Goal: Task Accomplishment & Management: Manage account settings

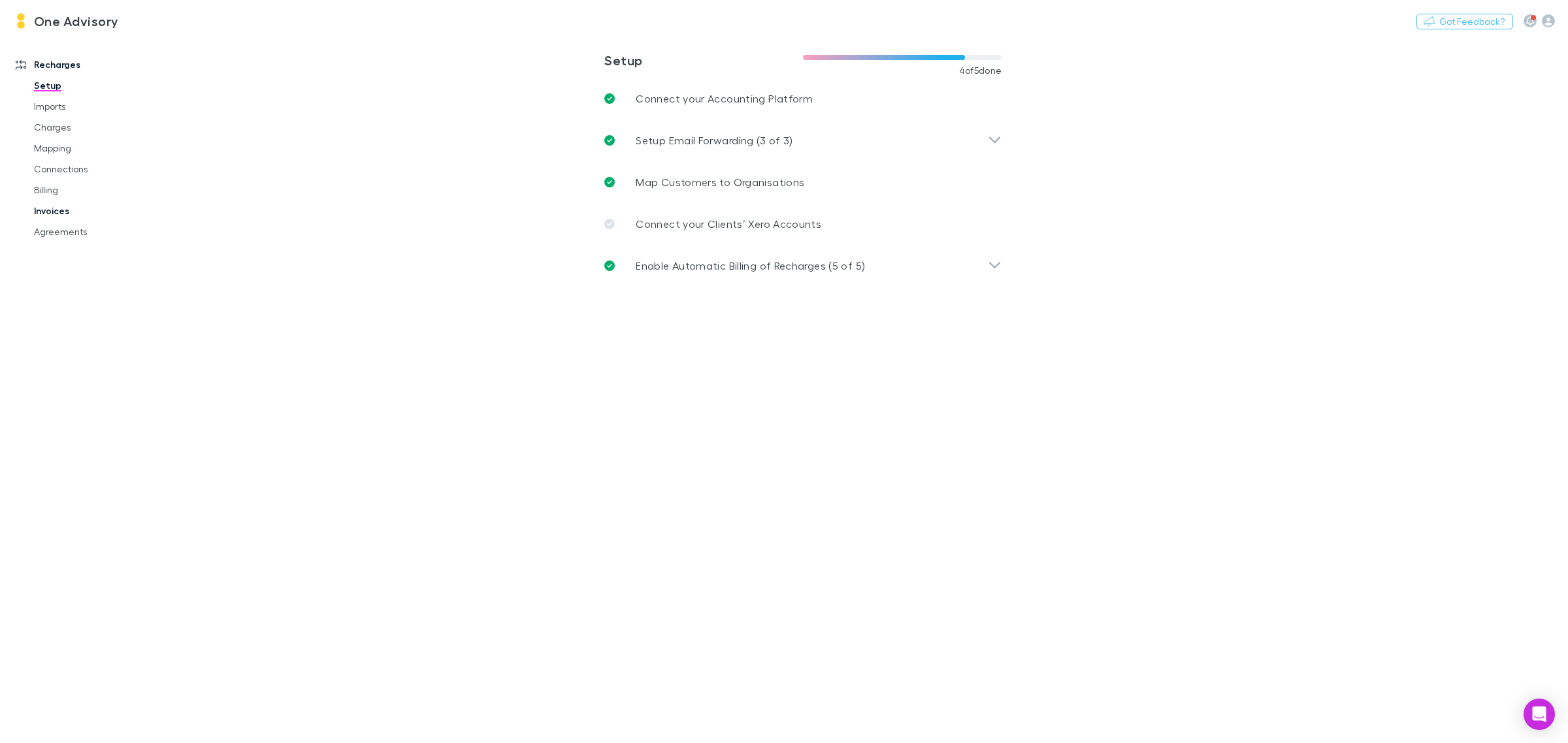
click at [54, 212] on link "Invoices" at bounding box center [102, 210] width 163 height 21
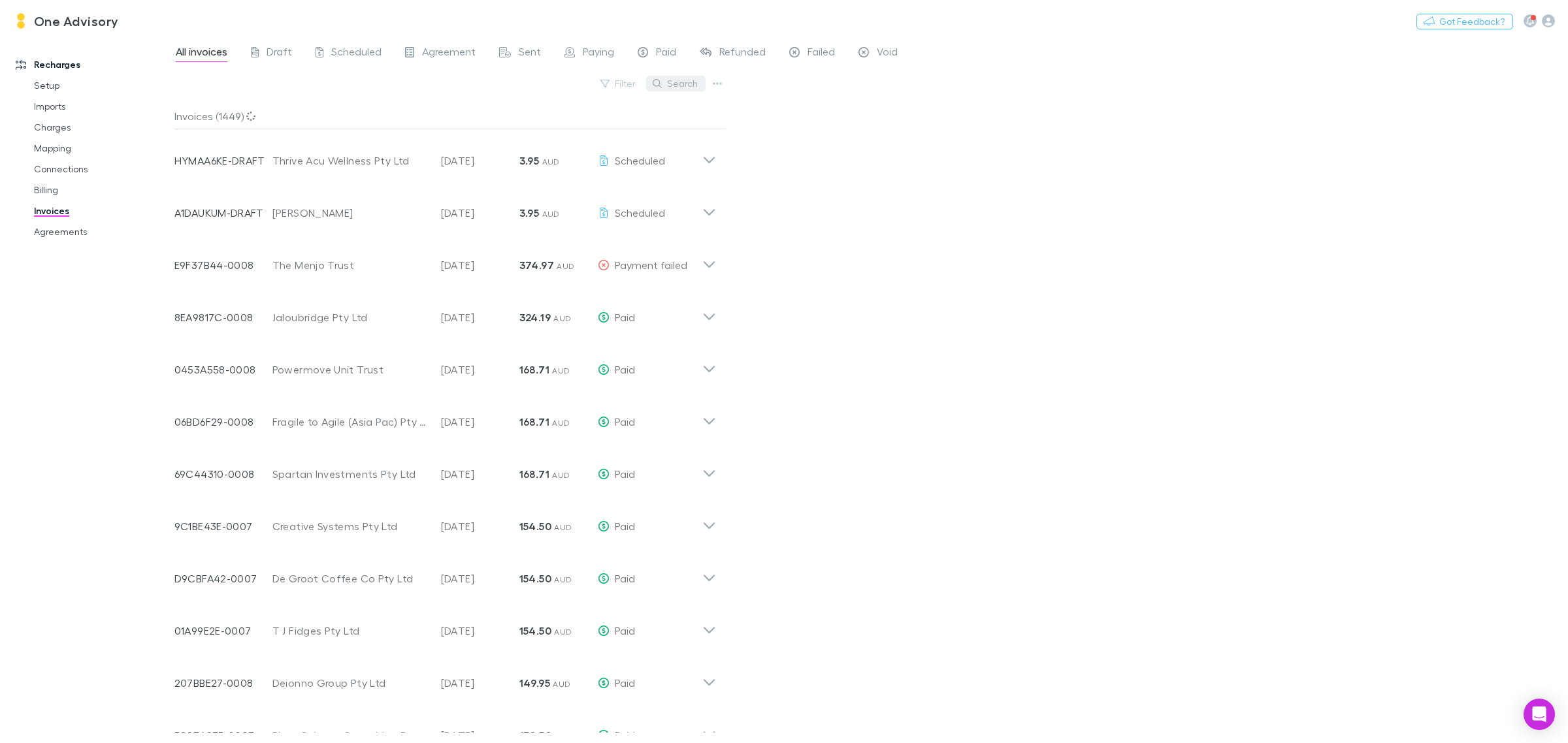
click at [668, 86] on button "Search" at bounding box center [675, 84] width 60 height 16
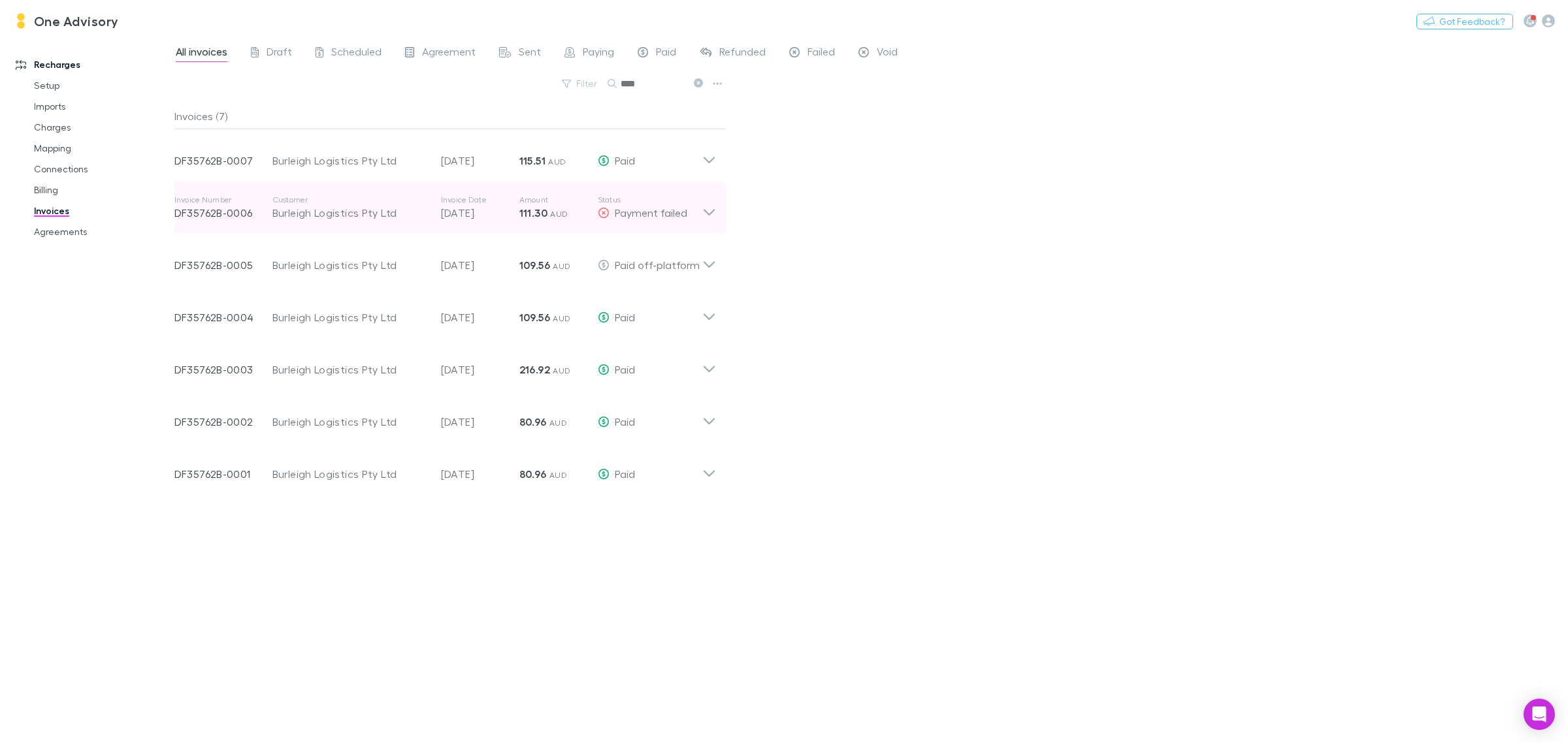
click at [707, 212] on icon at bounding box center [709, 207] width 14 height 26
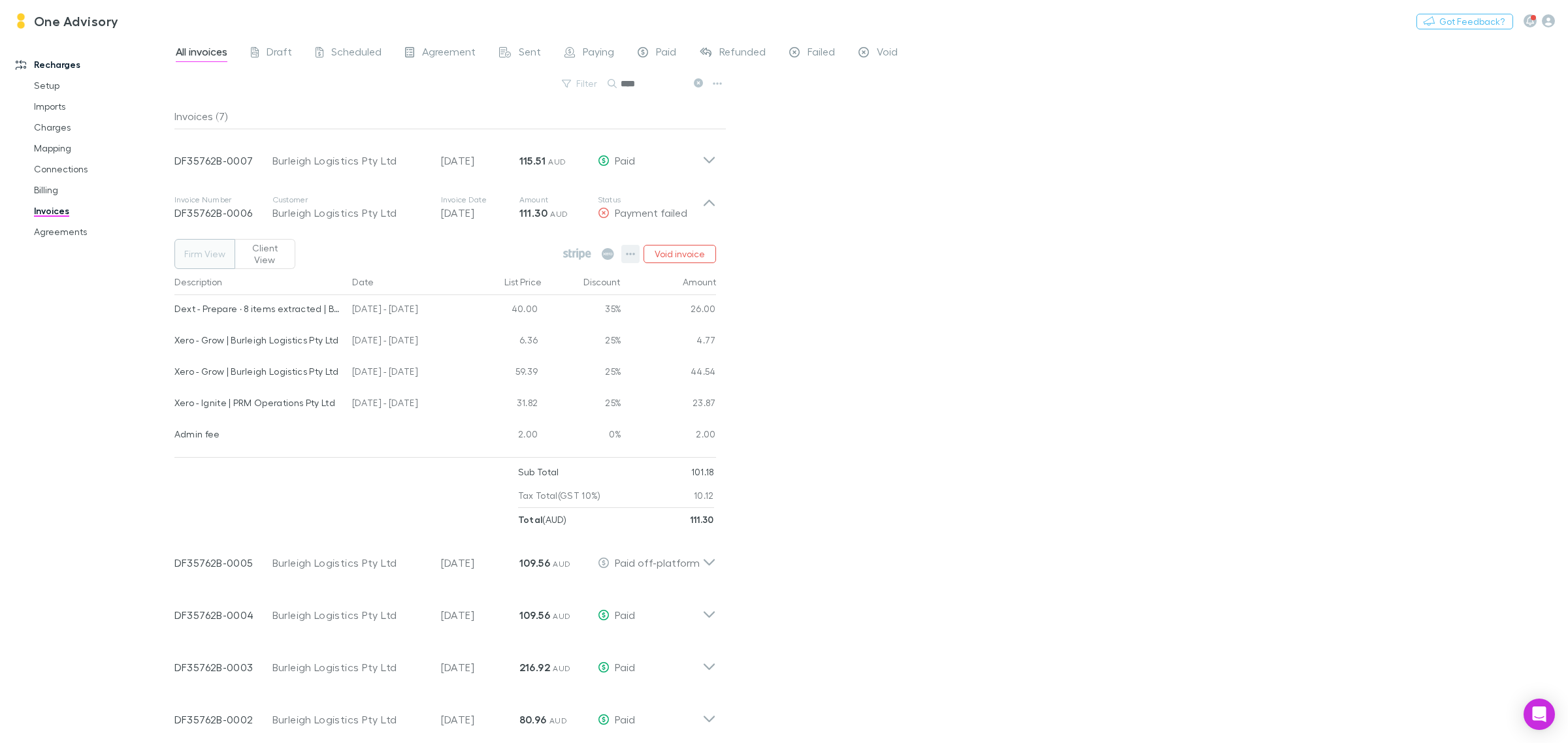
click at [626, 255] on button "button" at bounding box center [631, 254] width 19 height 19
click at [514, 324] on p "Mark as paid" at bounding box center [550, 326] width 158 height 16
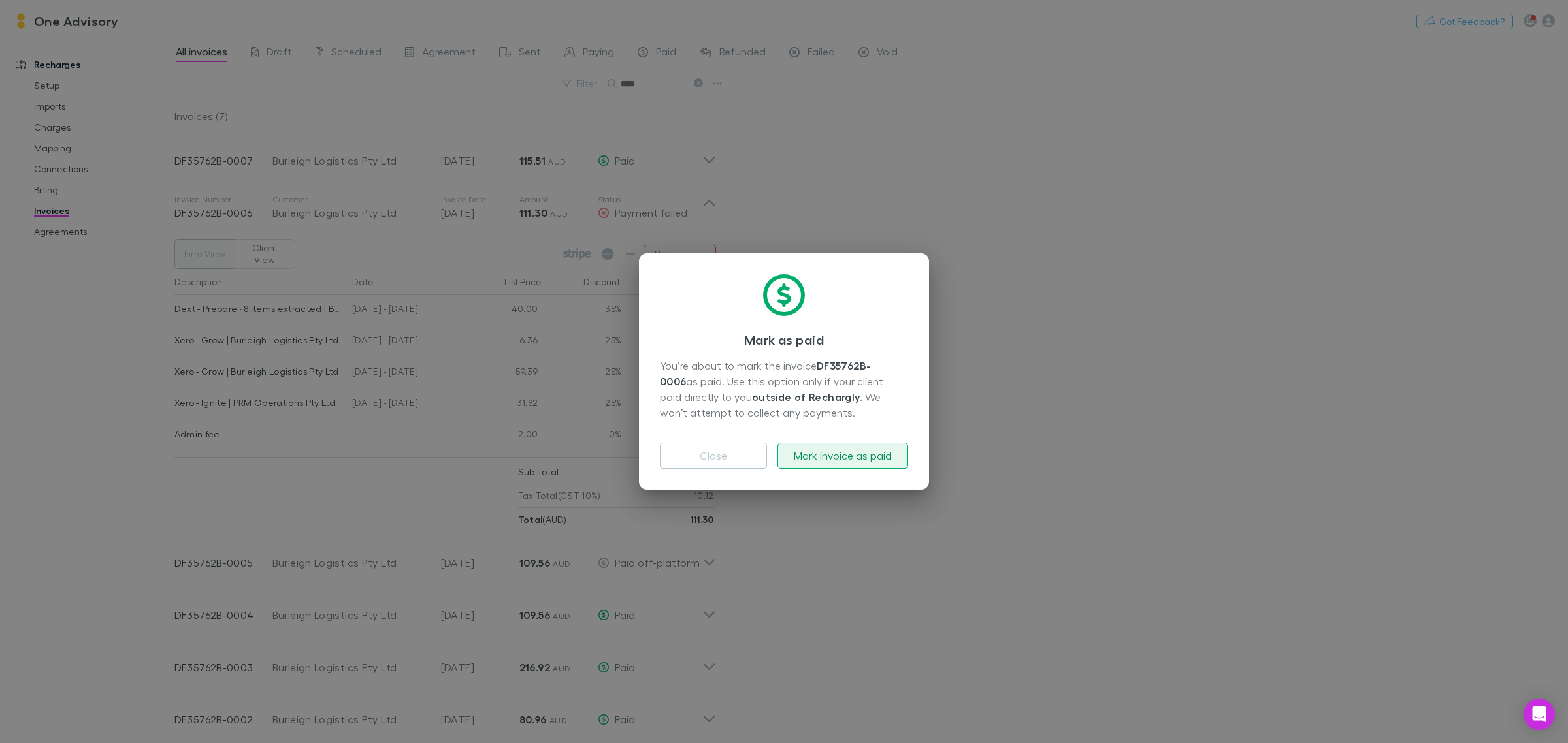
click at [841, 456] on button "Mark invoice as paid" at bounding box center [843, 456] width 131 height 26
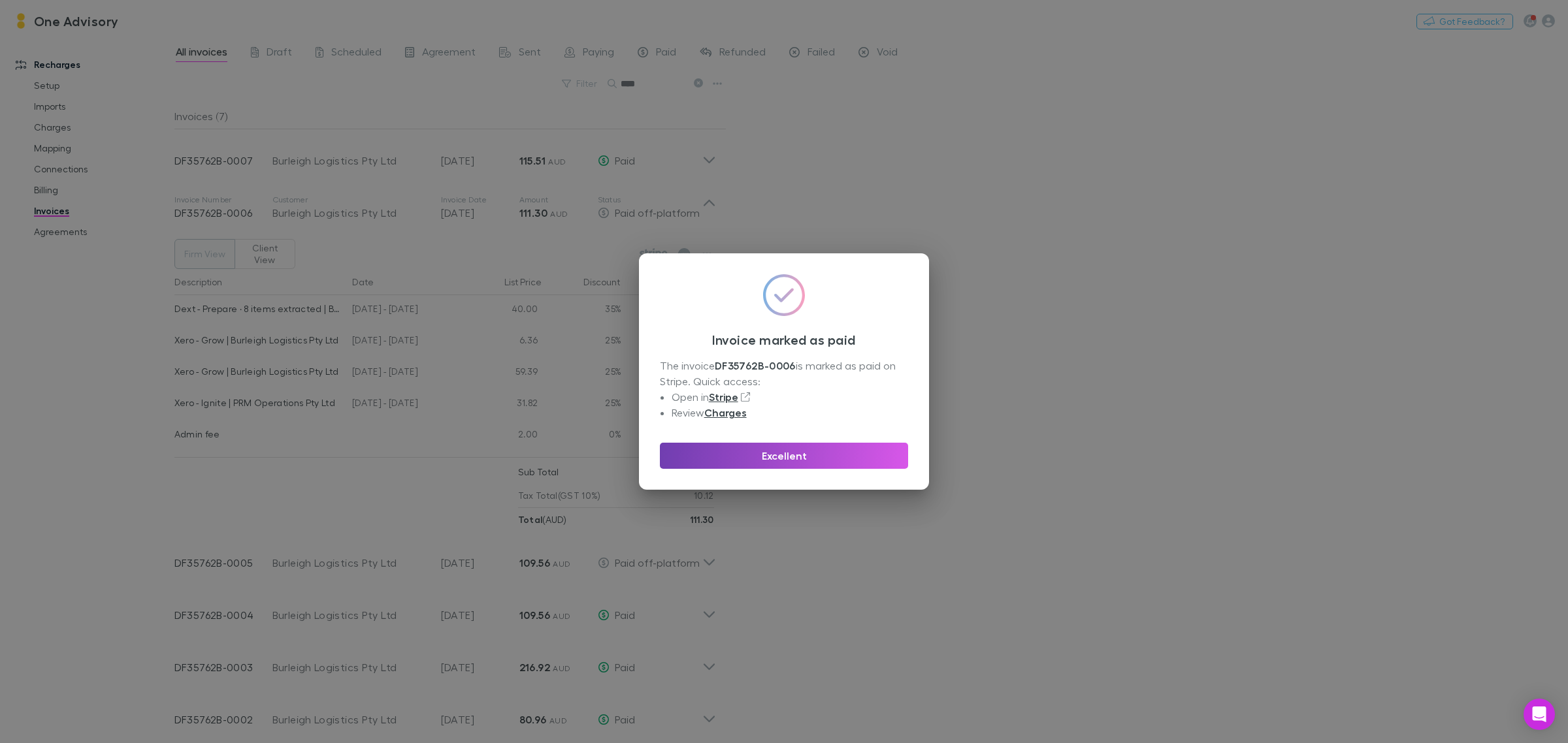
click at [759, 456] on button "Excellent" at bounding box center [784, 456] width 248 height 26
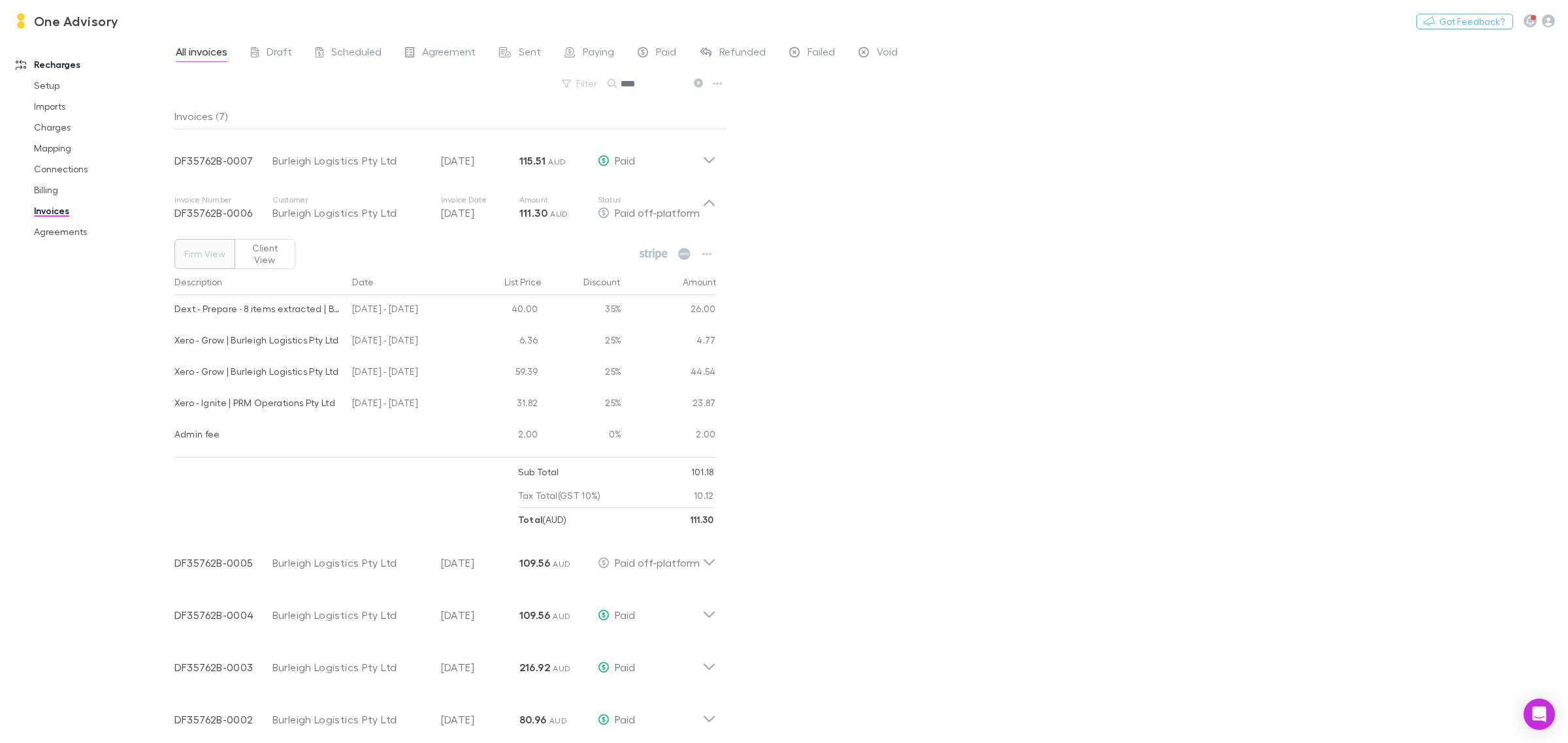
click at [700, 79] on icon at bounding box center [698, 82] width 9 height 9
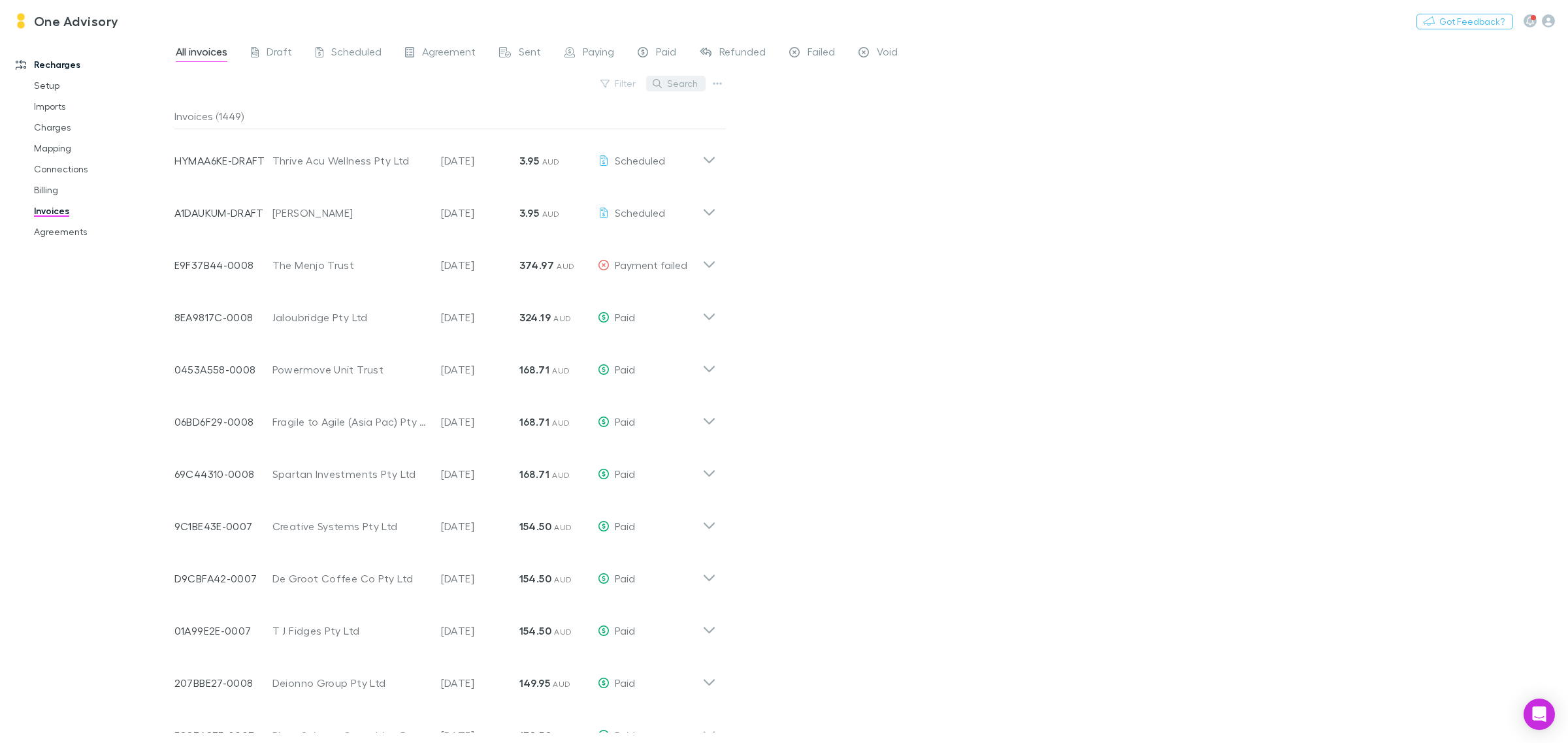
click at [684, 85] on button "Search" at bounding box center [675, 84] width 60 height 16
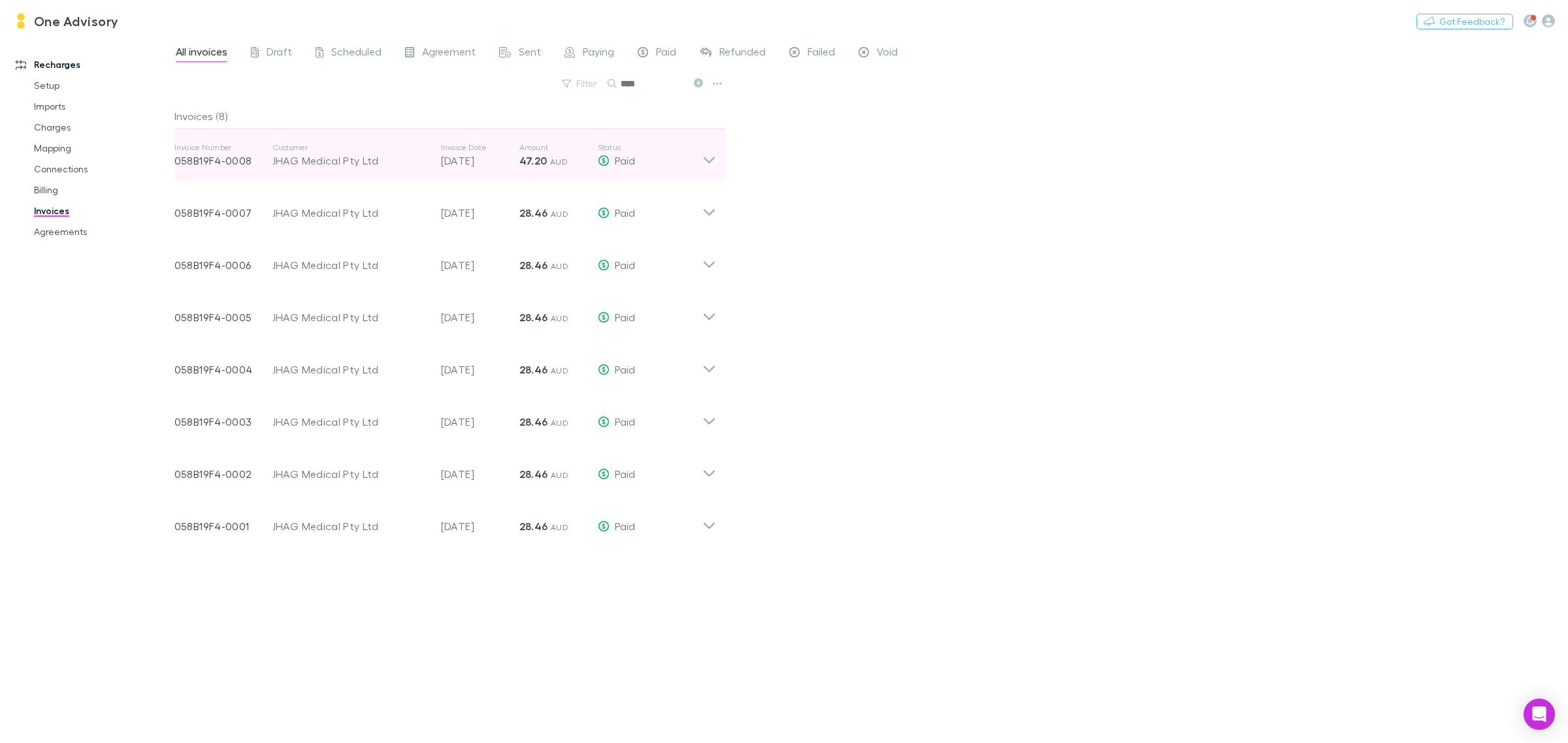
type input "****"
click at [710, 151] on icon at bounding box center [709, 155] width 14 height 26
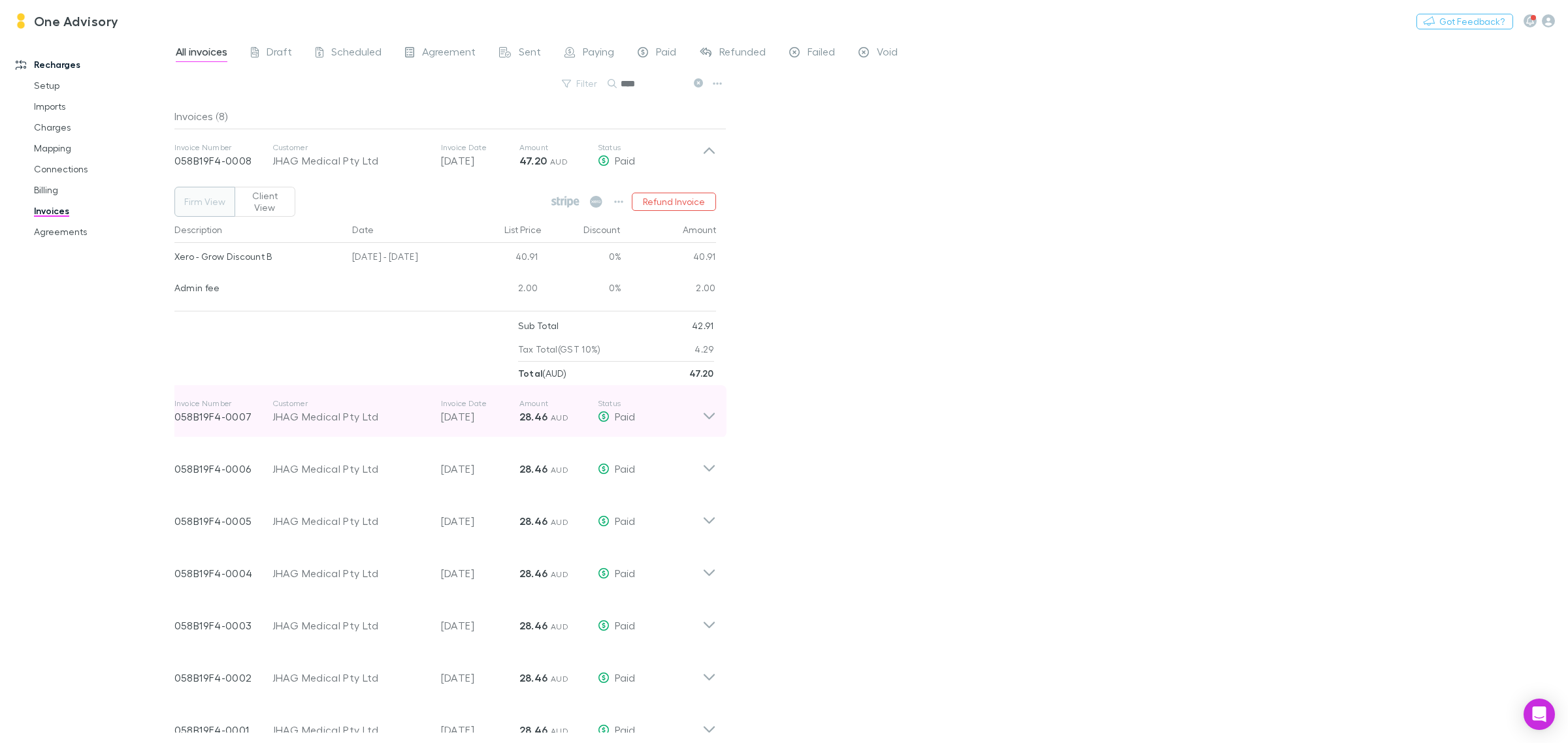
click at [710, 405] on icon at bounding box center [709, 412] width 14 height 26
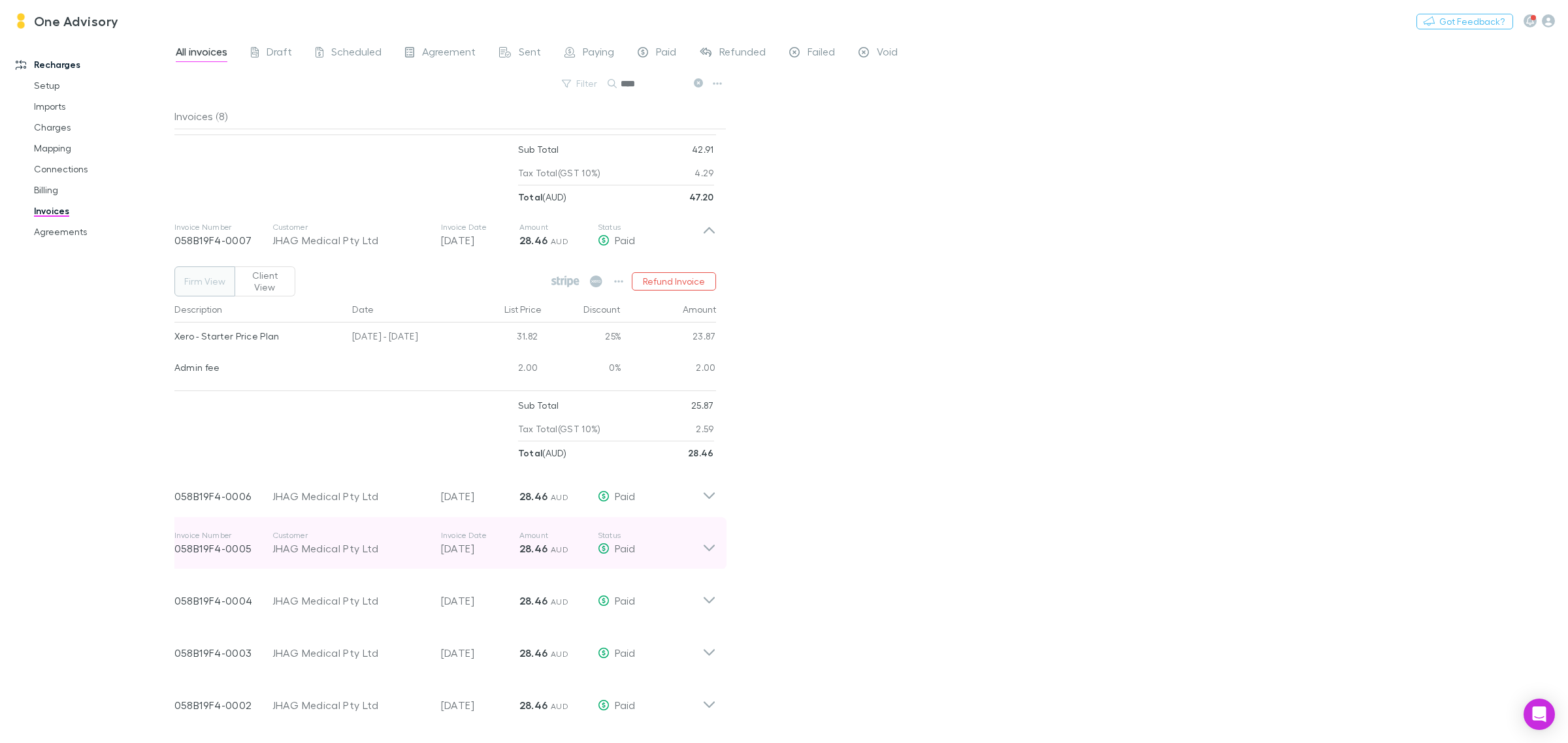
scroll to position [199, 0]
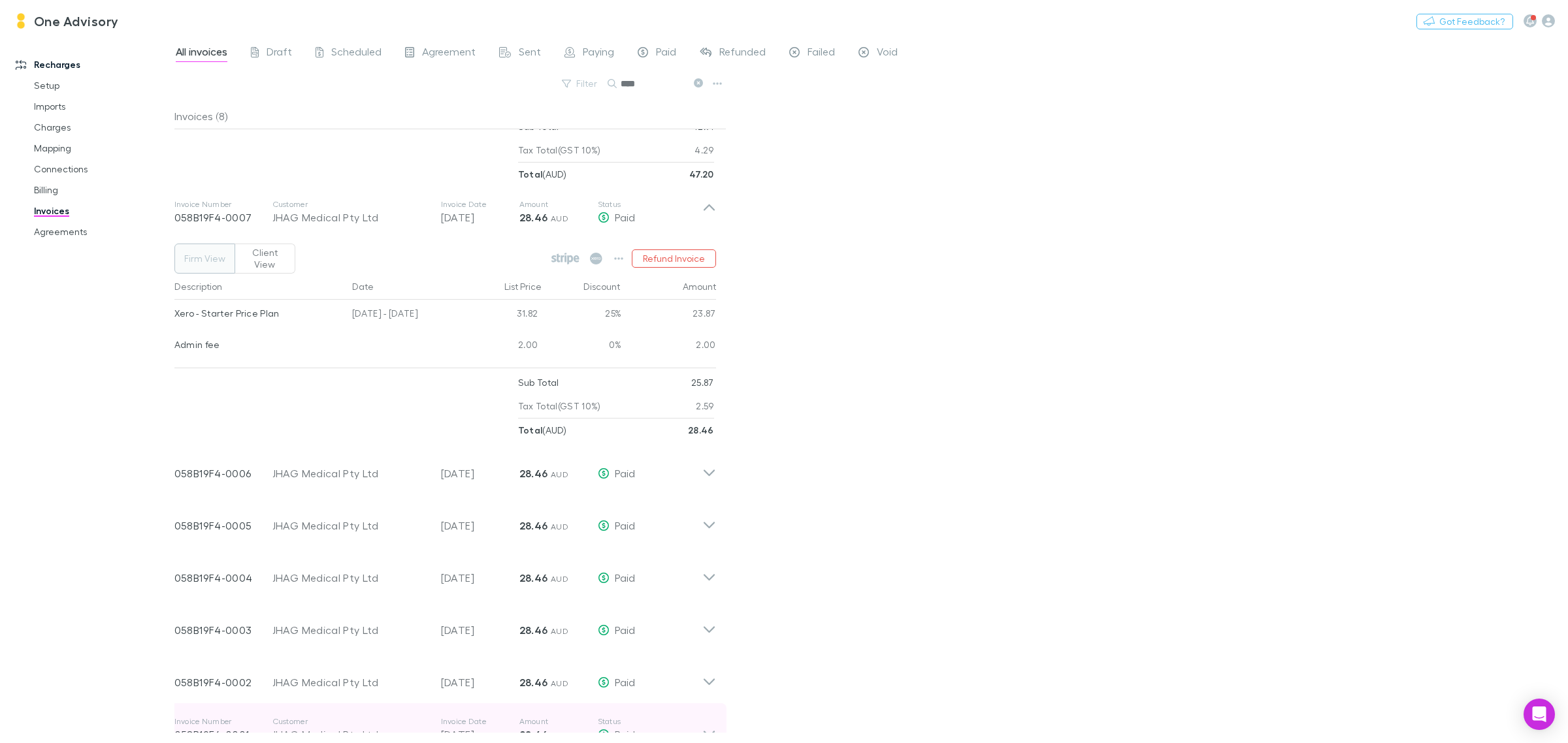
click at [712, 717] on icon at bounding box center [709, 729] width 14 height 26
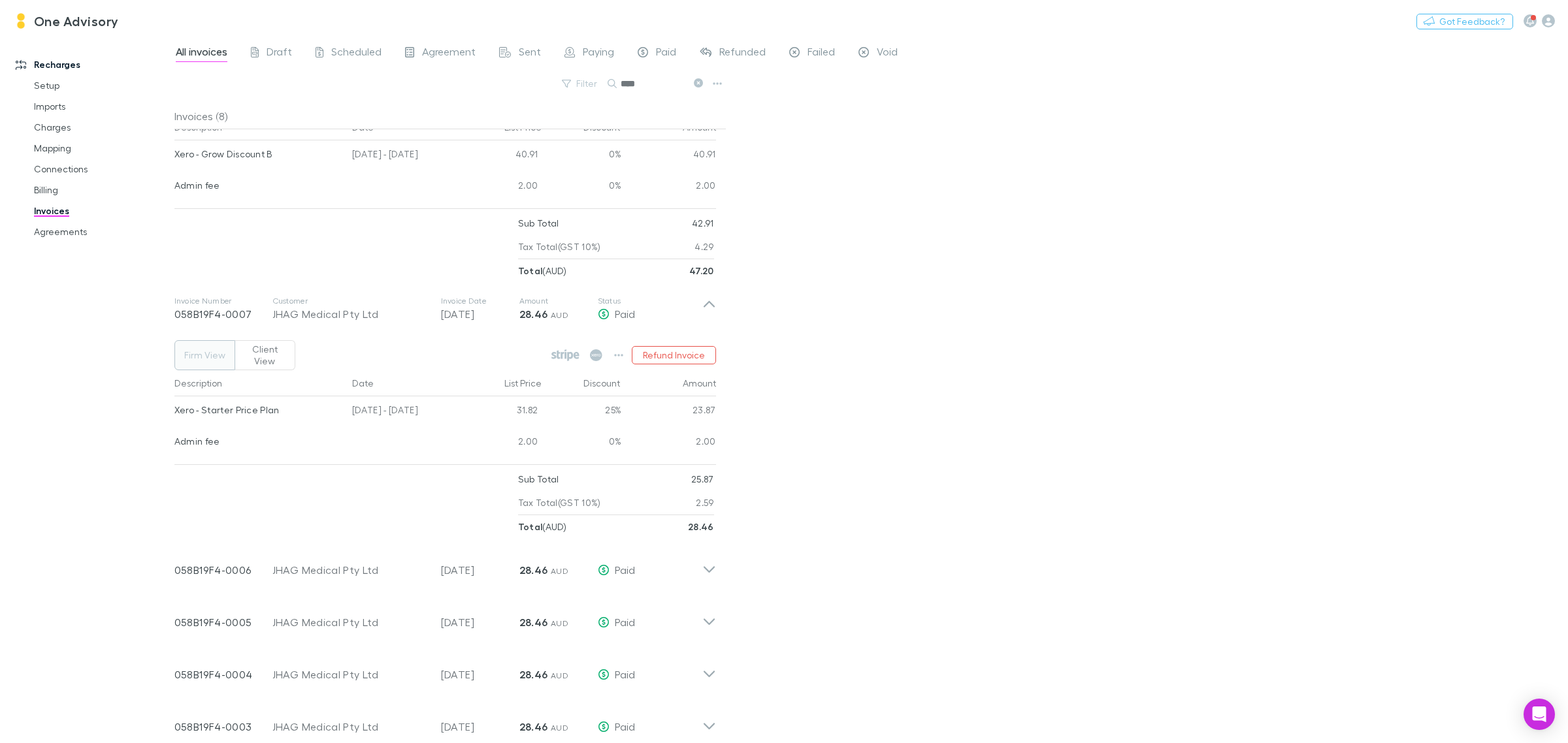
scroll to position [66, 0]
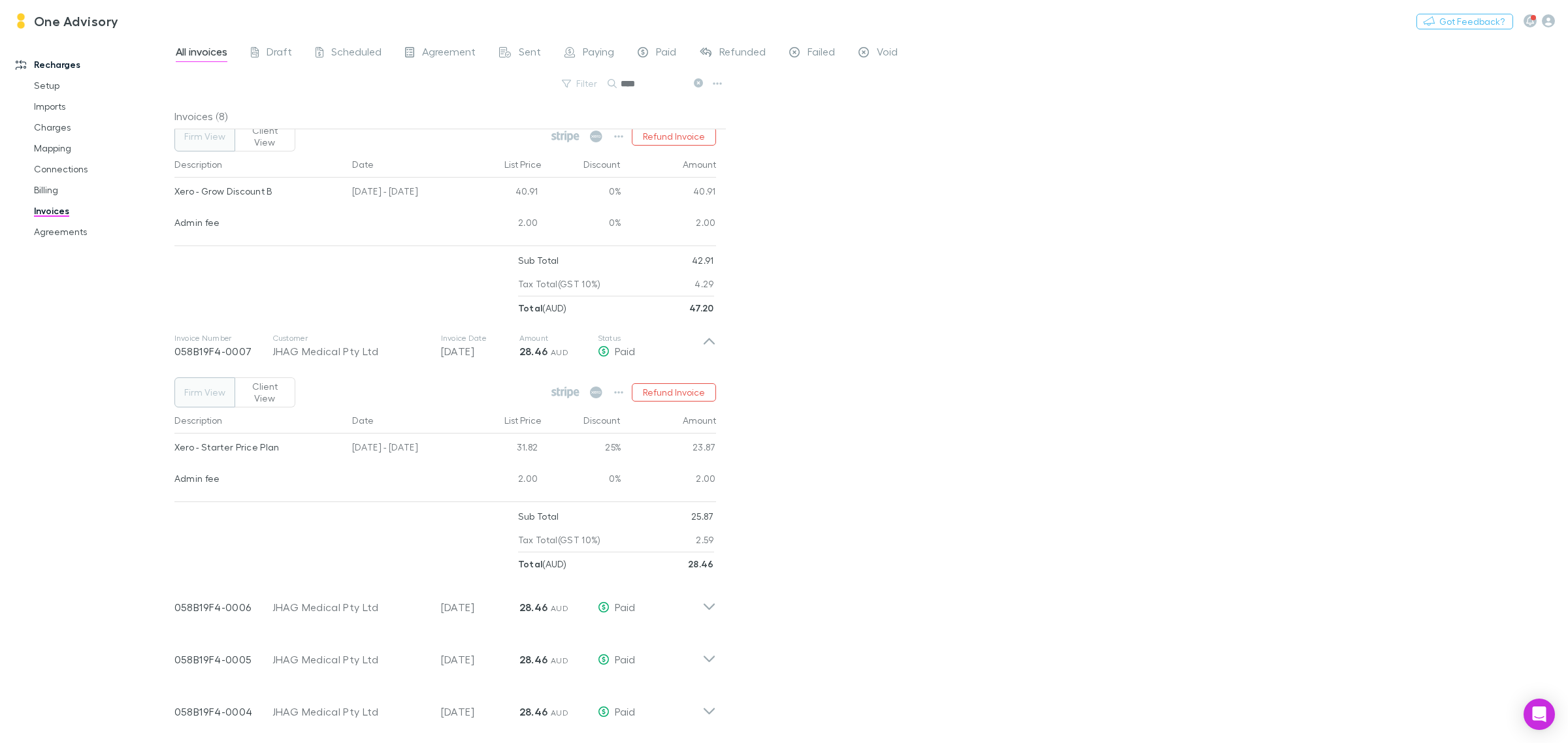
click at [696, 80] on icon at bounding box center [698, 82] width 9 height 9
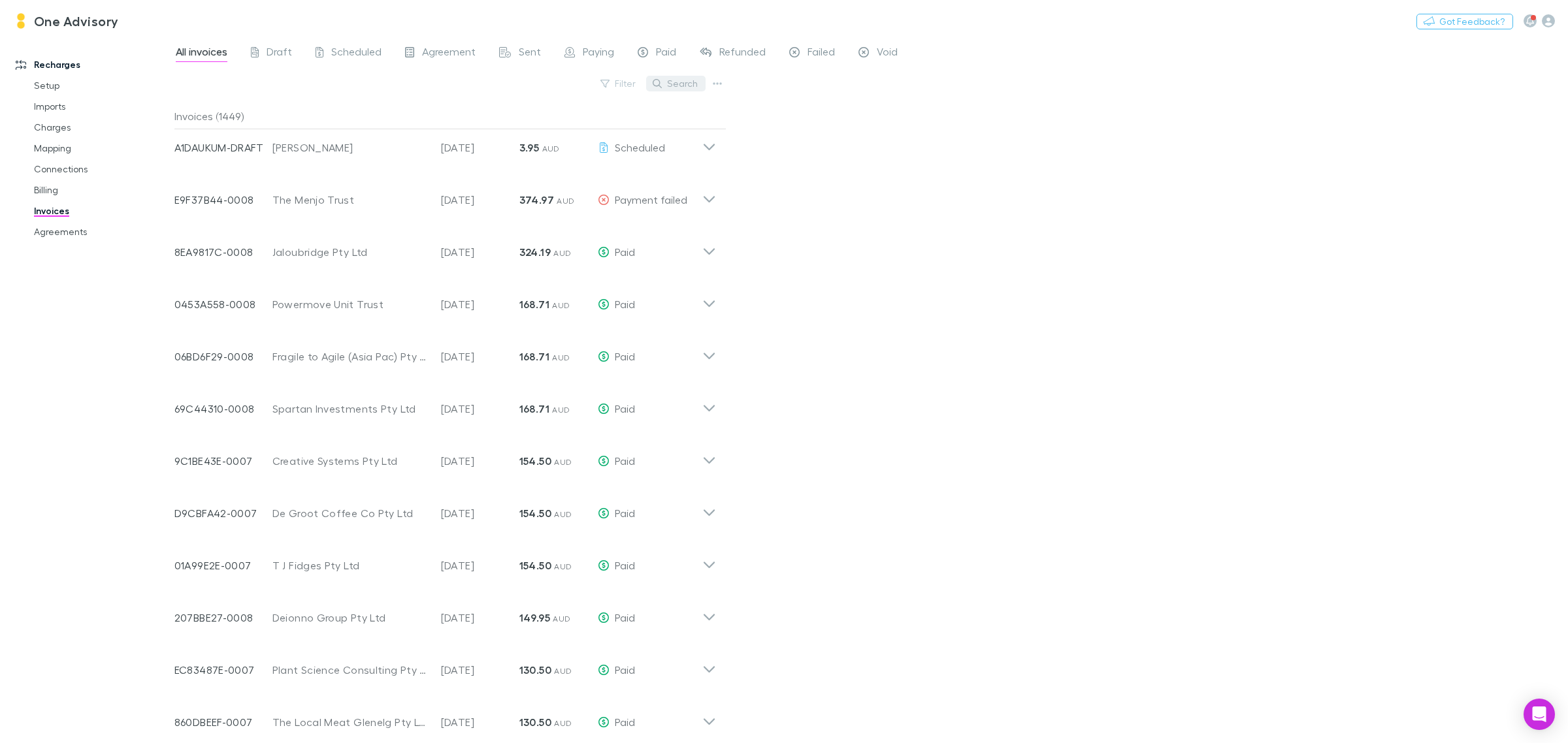
click at [670, 90] on button "Search" at bounding box center [675, 84] width 60 height 16
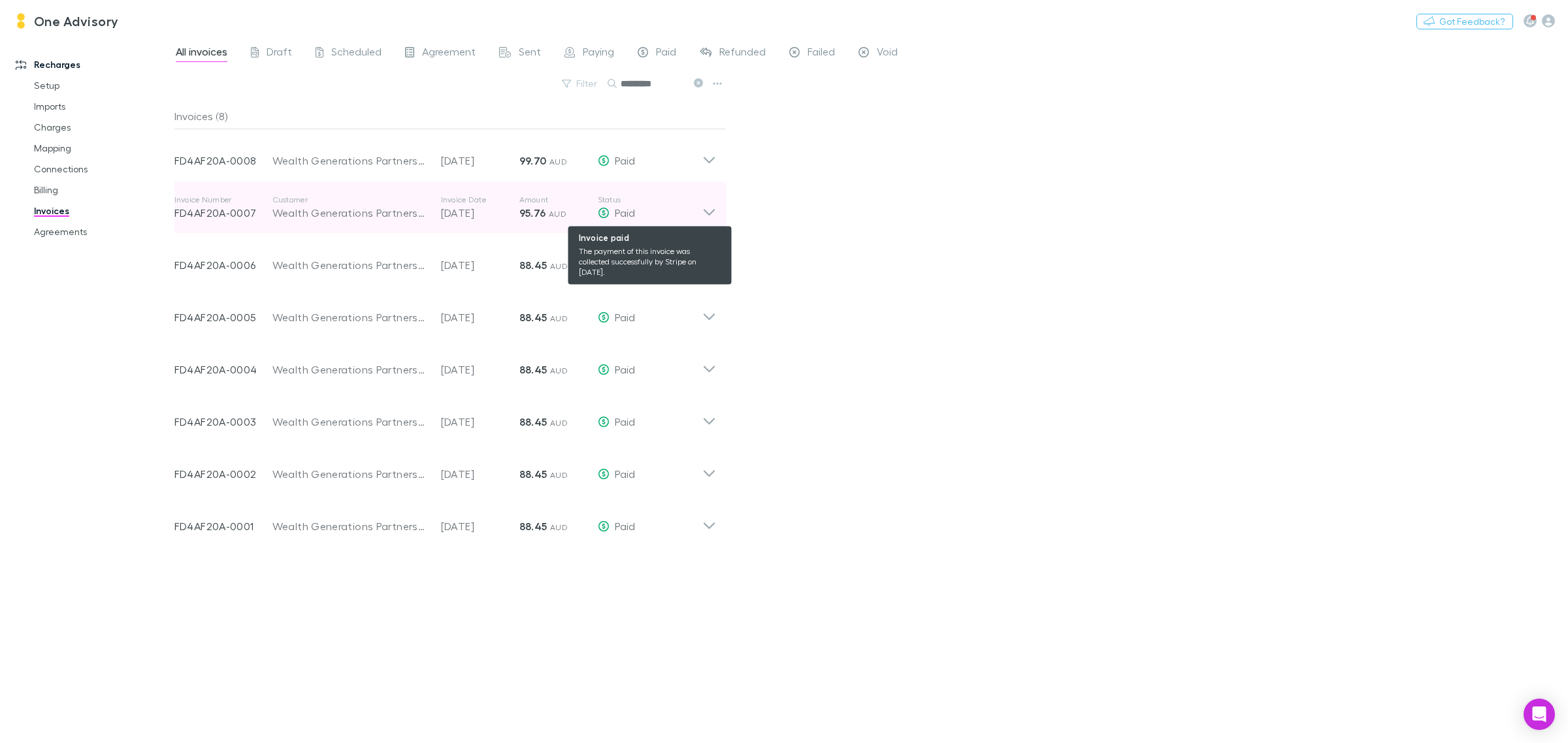
type input "*********"
click at [700, 213] on div "Paid" at bounding box center [649, 213] width 105 height 16
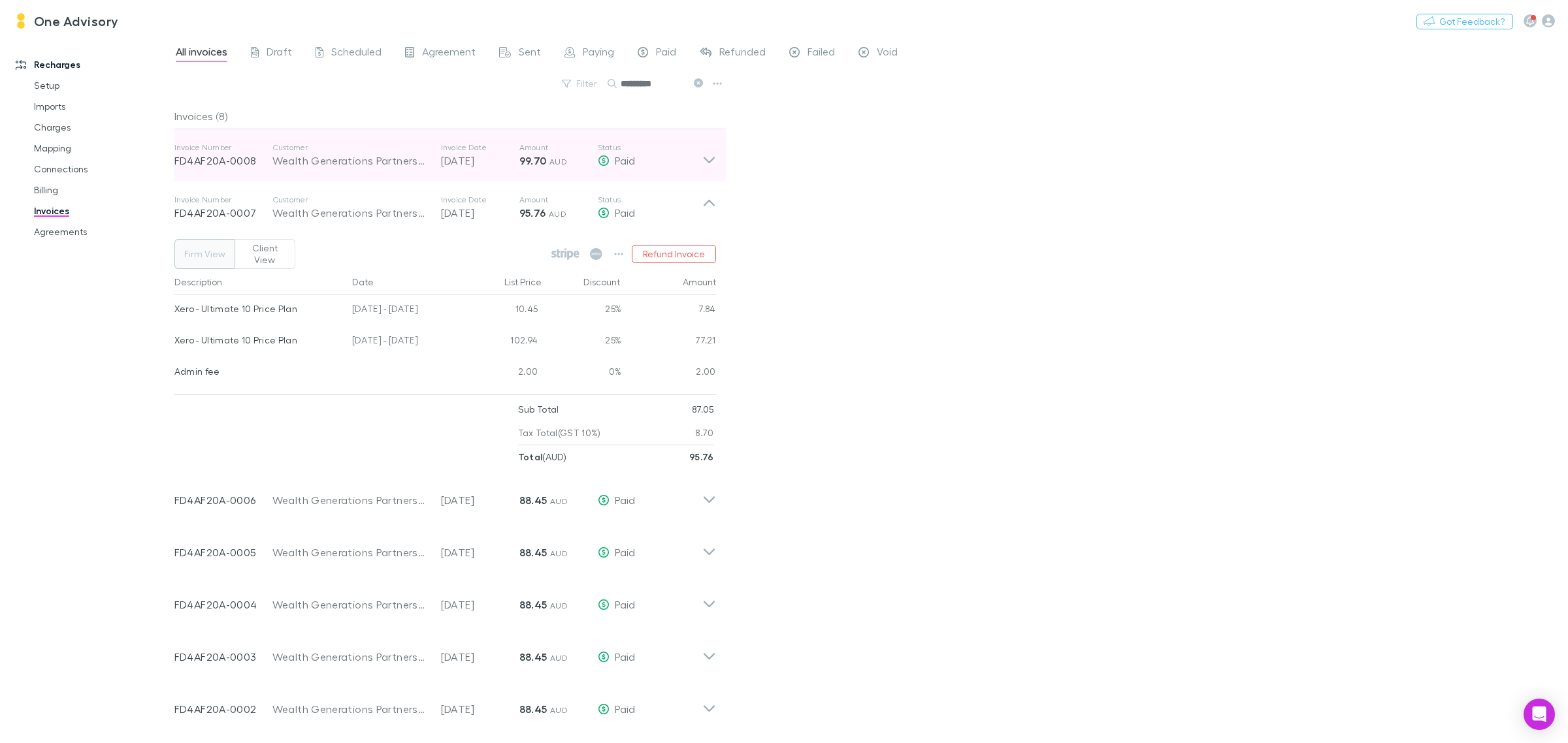
click at [708, 160] on icon at bounding box center [709, 155] width 14 height 26
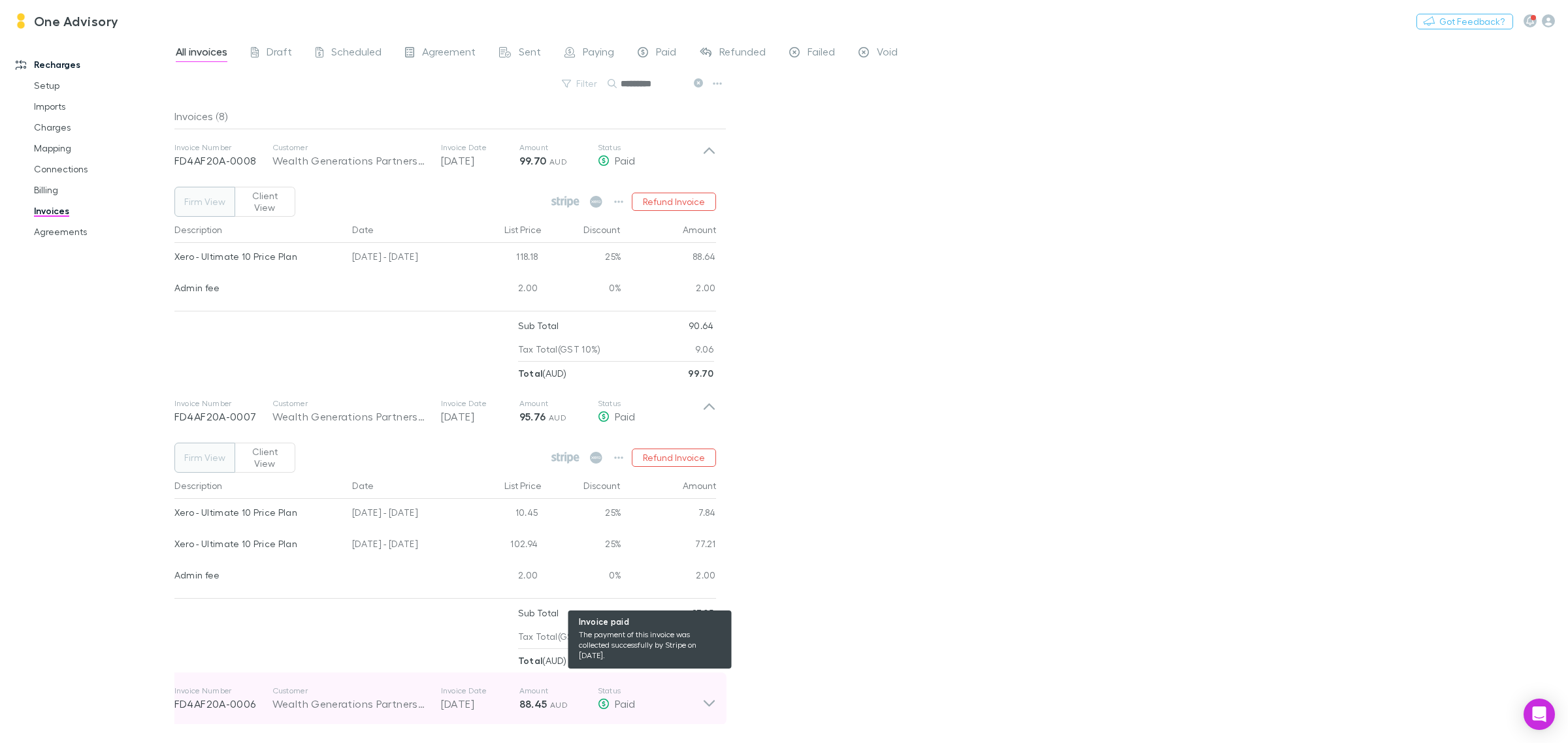
click at [694, 696] on div "Paid" at bounding box center [649, 704] width 105 height 16
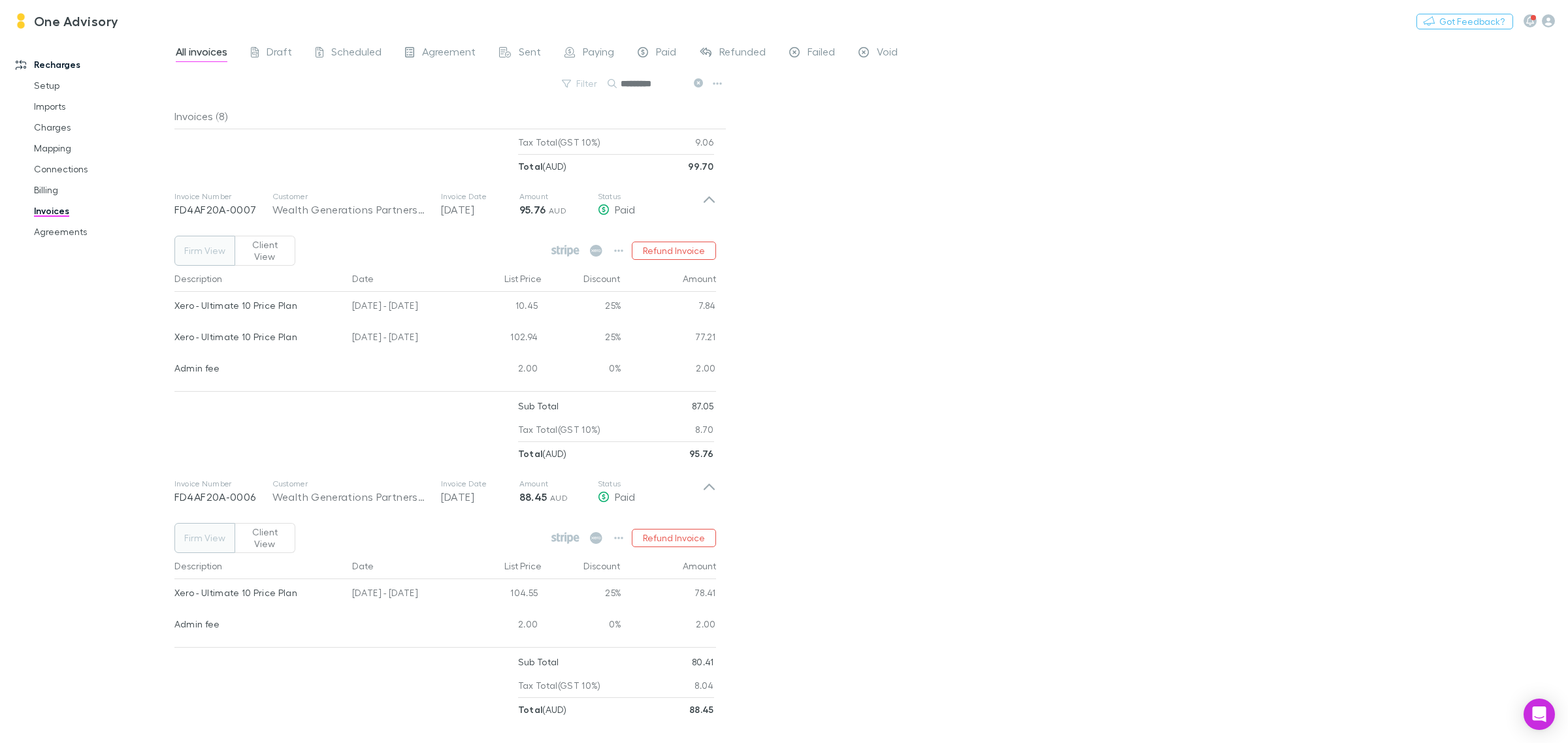
scroll to position [97, 0]
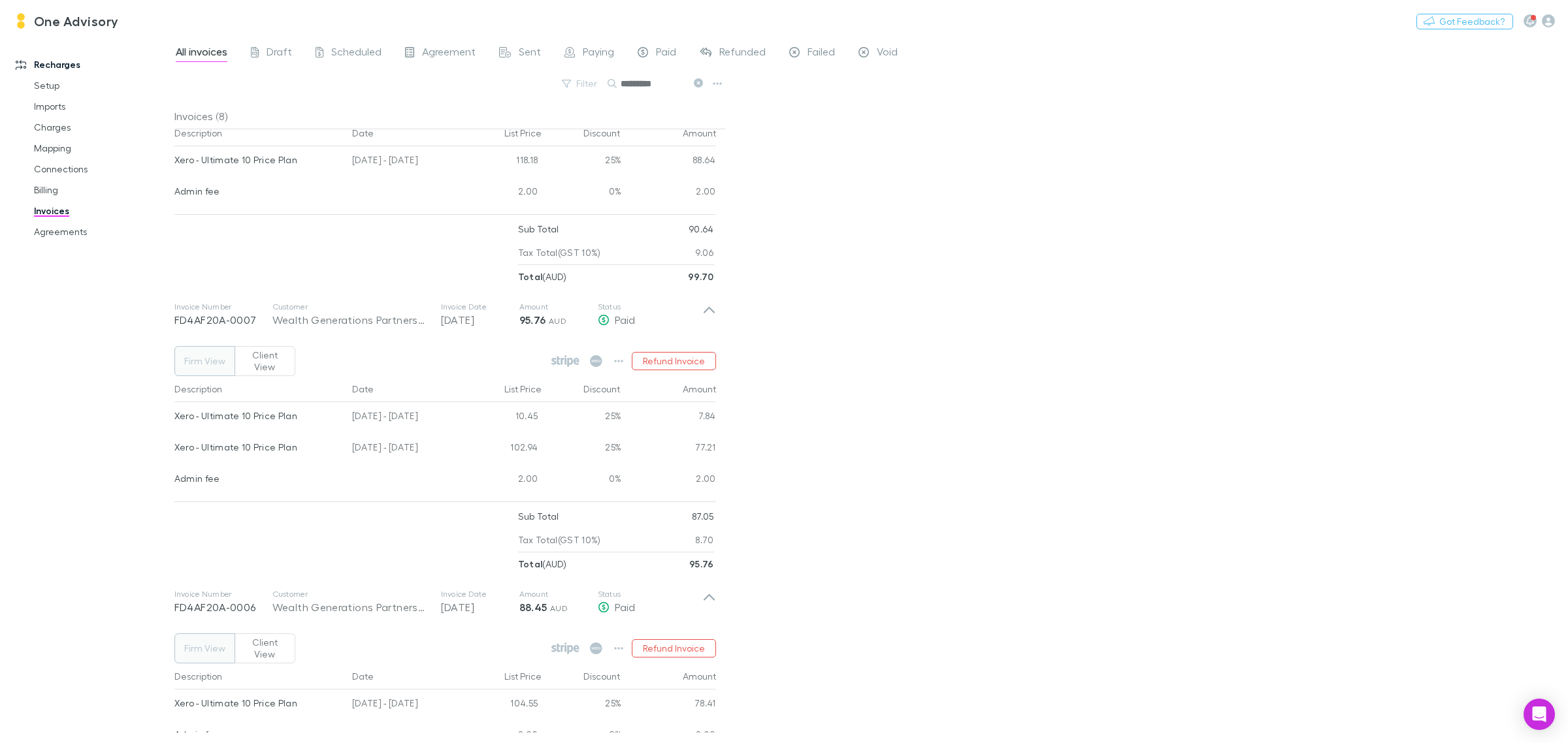
drag, startPoint x: 713, startPoint y: 298, endPoint x: 865, endPoint y: 260, distance: 156.7
click at [864, 261] on div "All invoices Draft Scheduled Agreement Sent Paying Paid Refunded Failed Void Fi…" at bounding box center [870, 389] width 1393 height 707
